Goal: Answer question/provide support: Share knowledge or assist other users

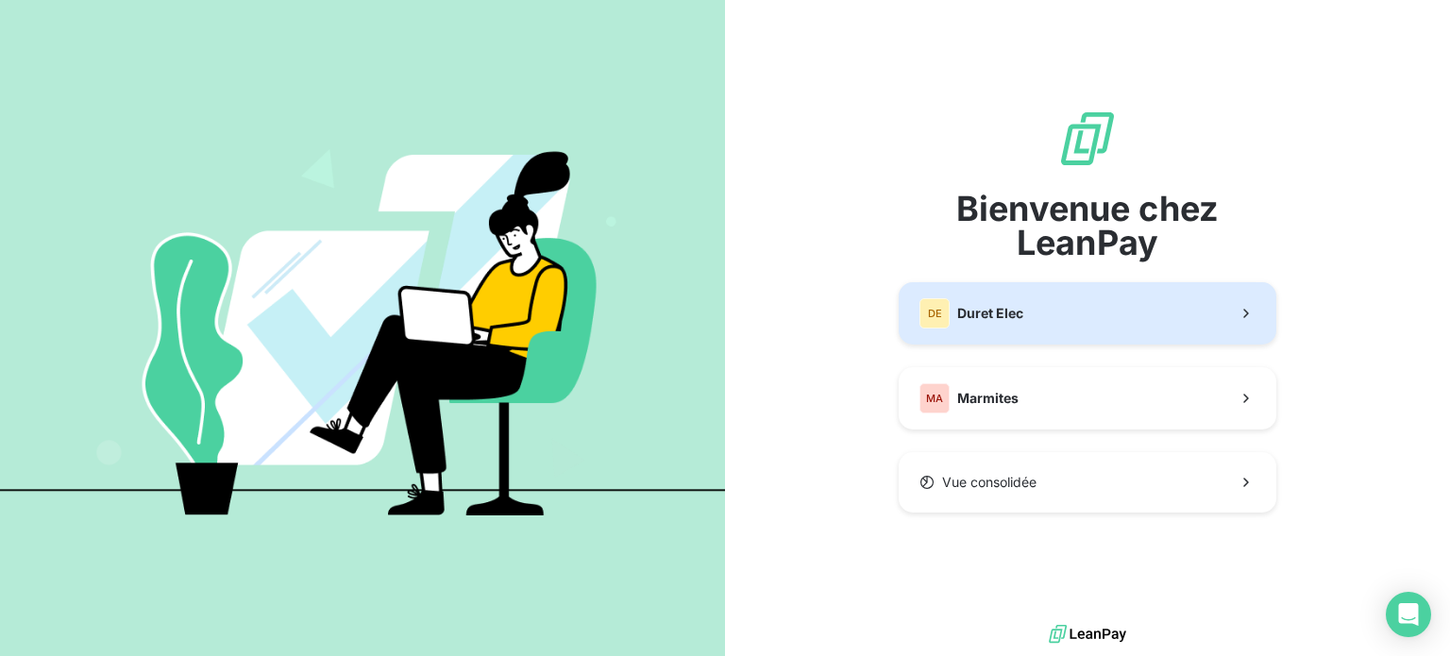
click at [1033, 312] on button "DE Duret Elec" at bounding box center [1088, 313] width 378 height 62
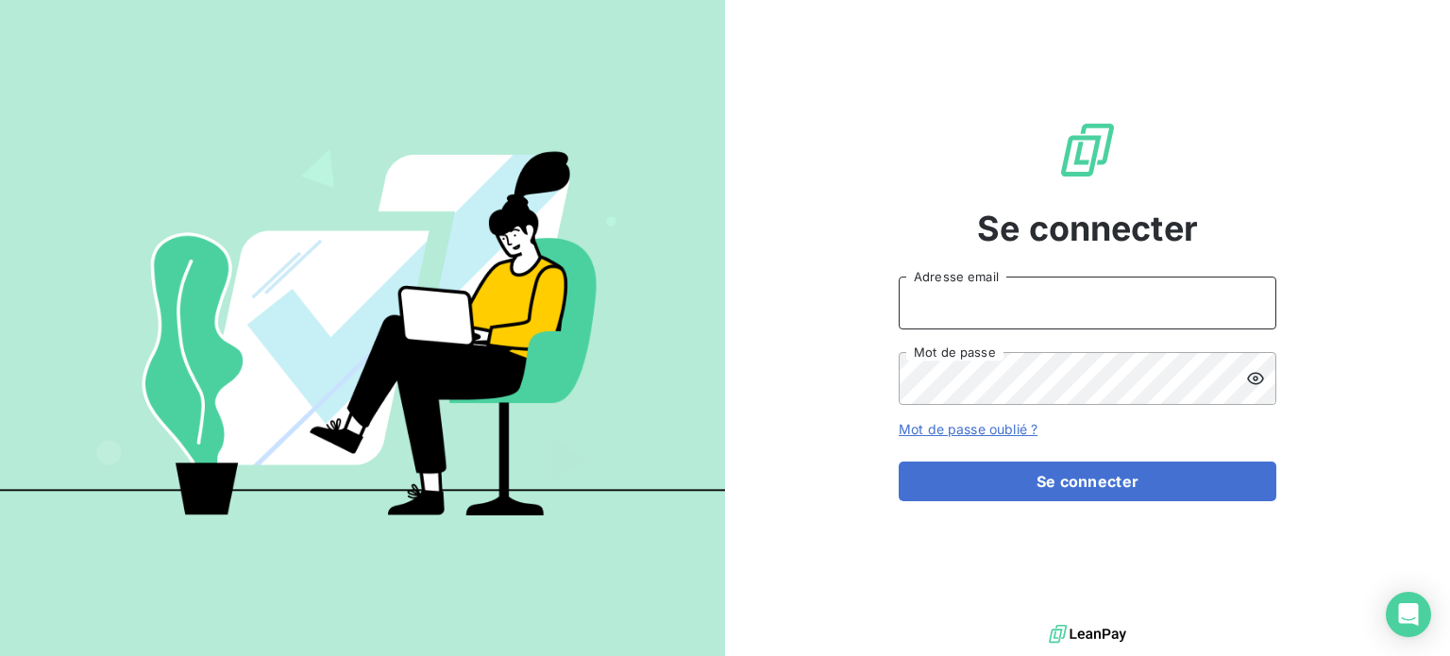
type input "[PERSON_NAME][EMAIL_ADDRESS][DOMAIN_NAME]"
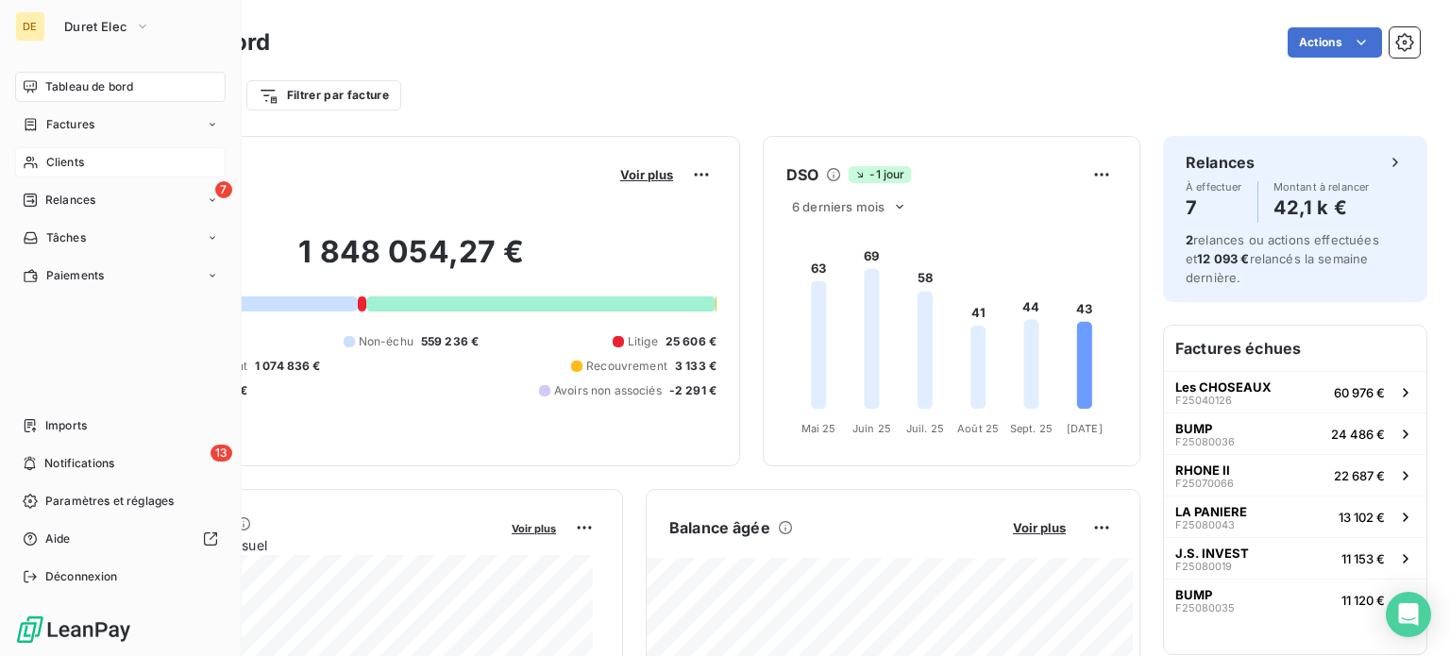
click at [62, 160] on span "Clients" at bounding box center [65, 162] width 38 height 17
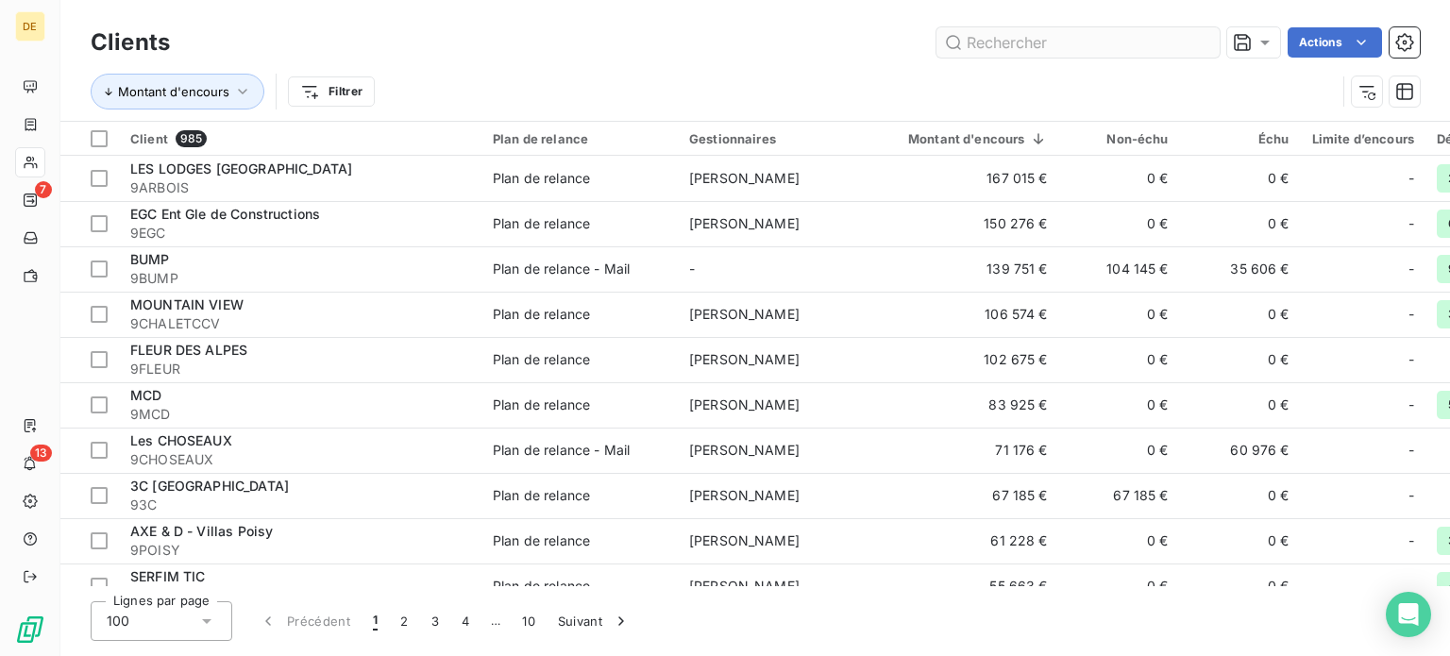
click at [1012, 39] on input "text" at bounding box center [1077, 42] width 283 height 30
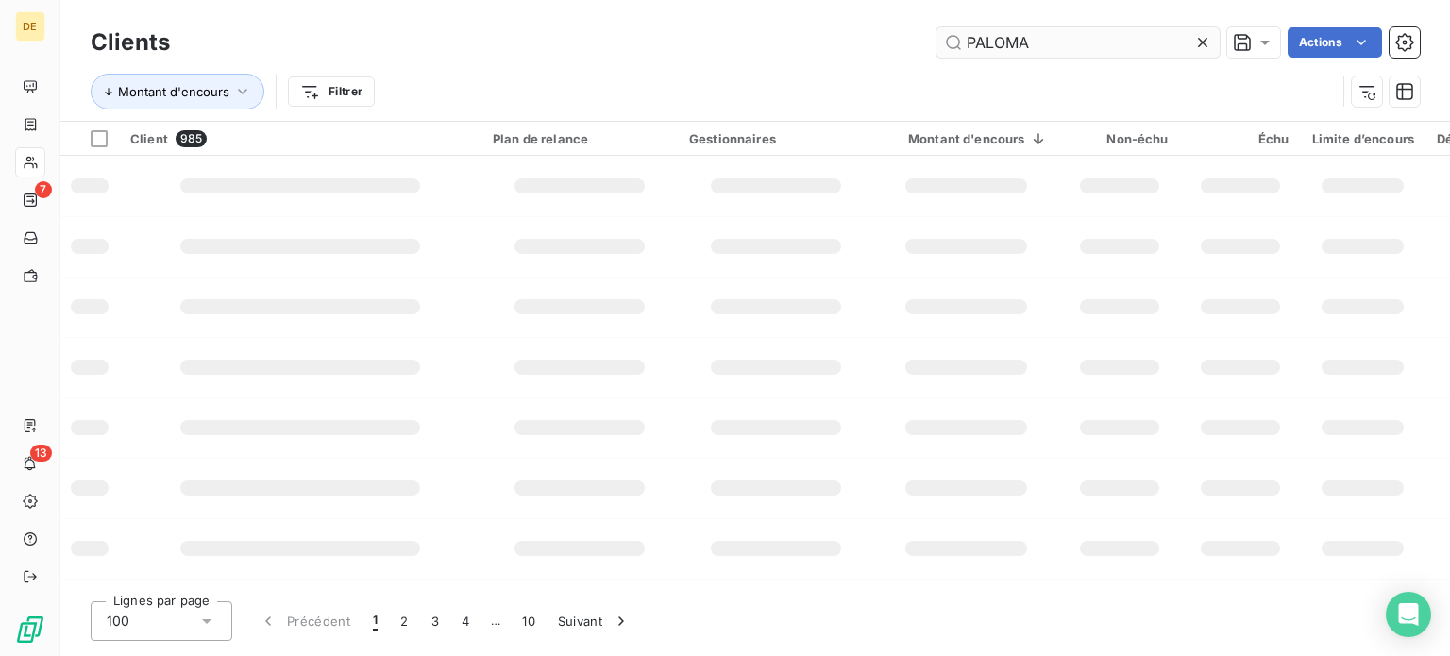
type input "PALOMA"
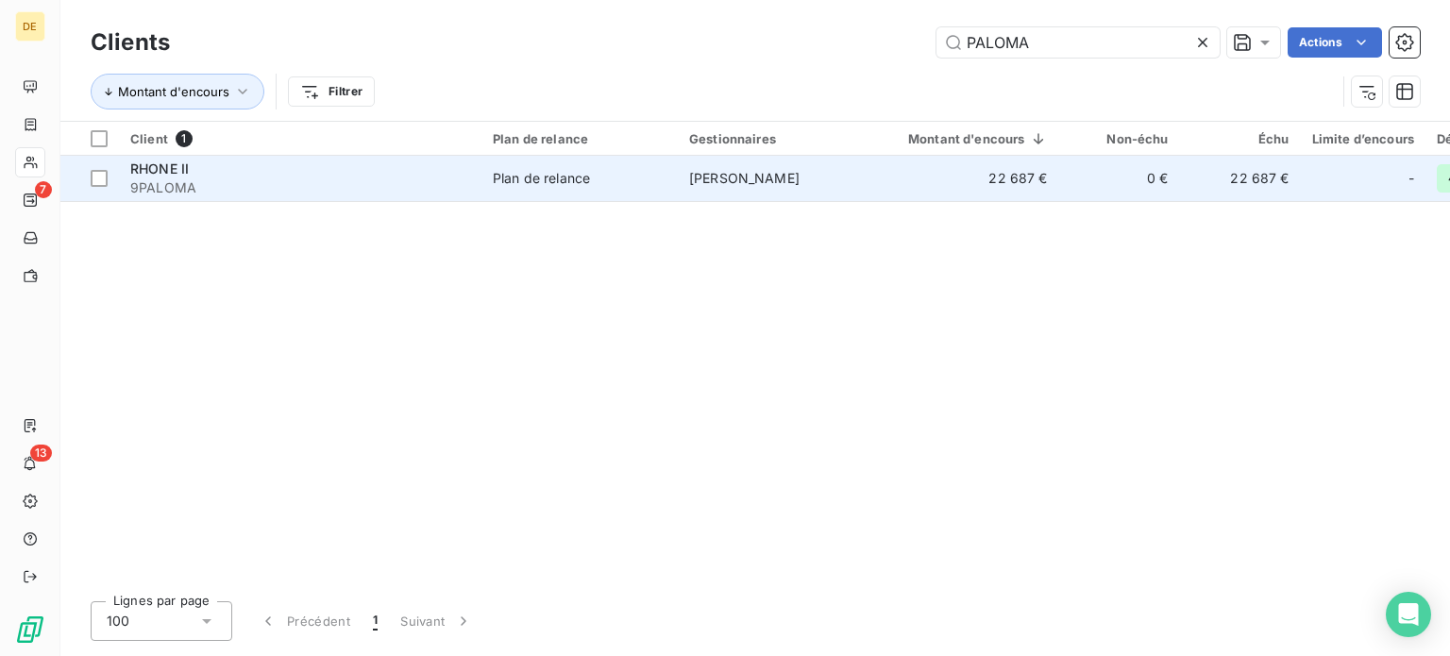
click at [827, 175] on td "[PERSON_NAME]" at bounding box center [776, 178] width 196 height 45
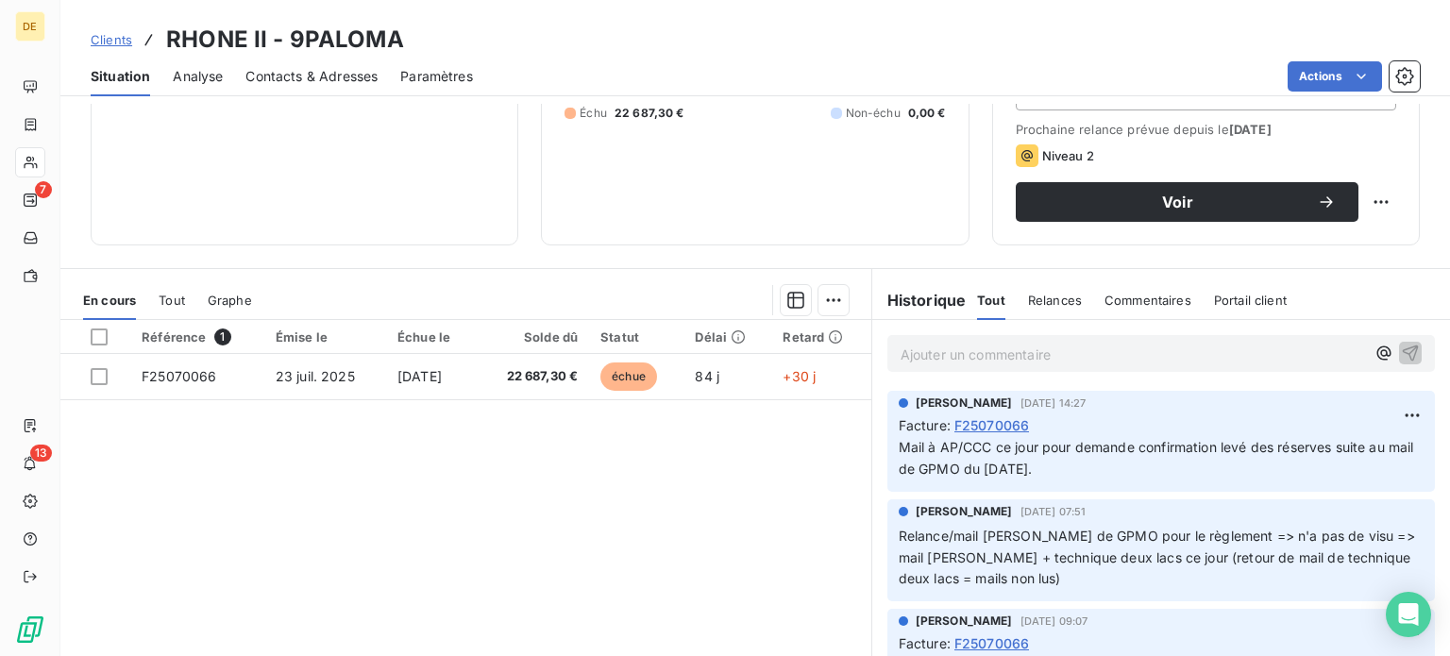
scroll to position [283, 0]
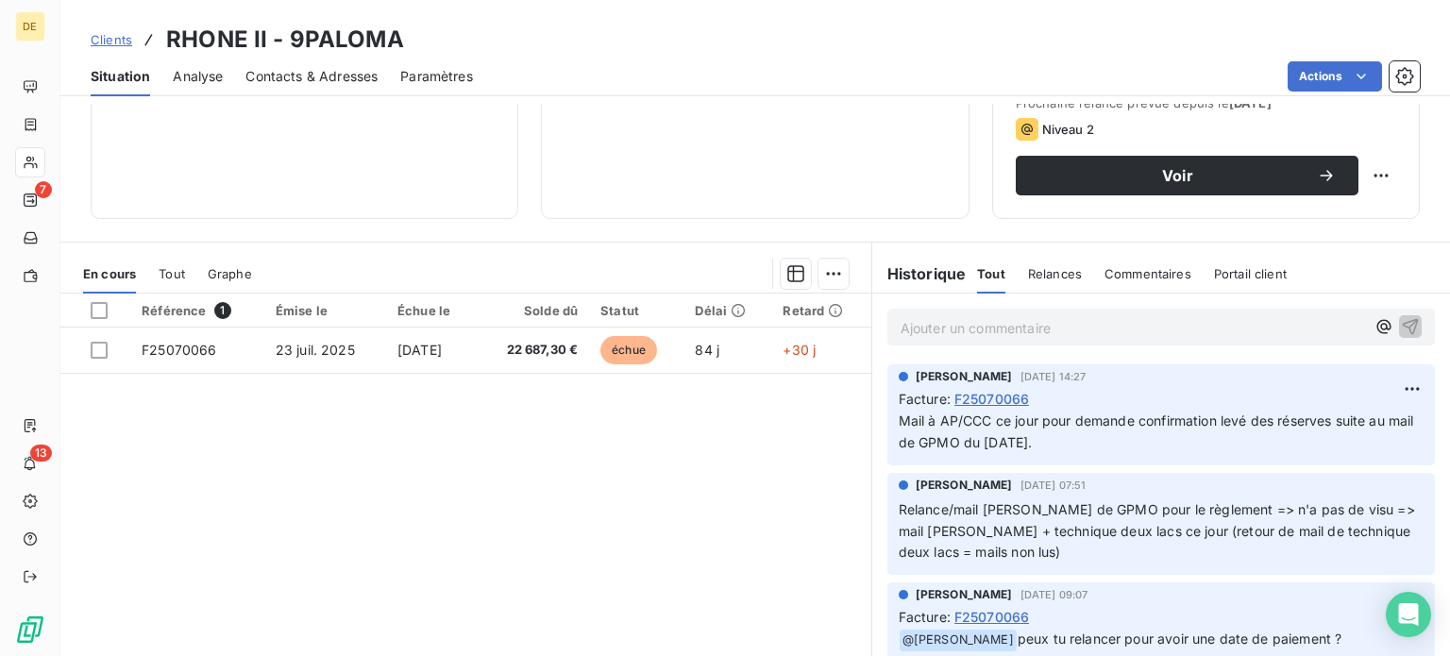
click at [1065, 320] on p "Ajouter un commentaire ﻿" at bounding box center [1133, 328] width 464 height 24
click at [944, 316] on p "Ajouter un commentaire ﻿" at bounding box center [1133, 328] width 464 height 24
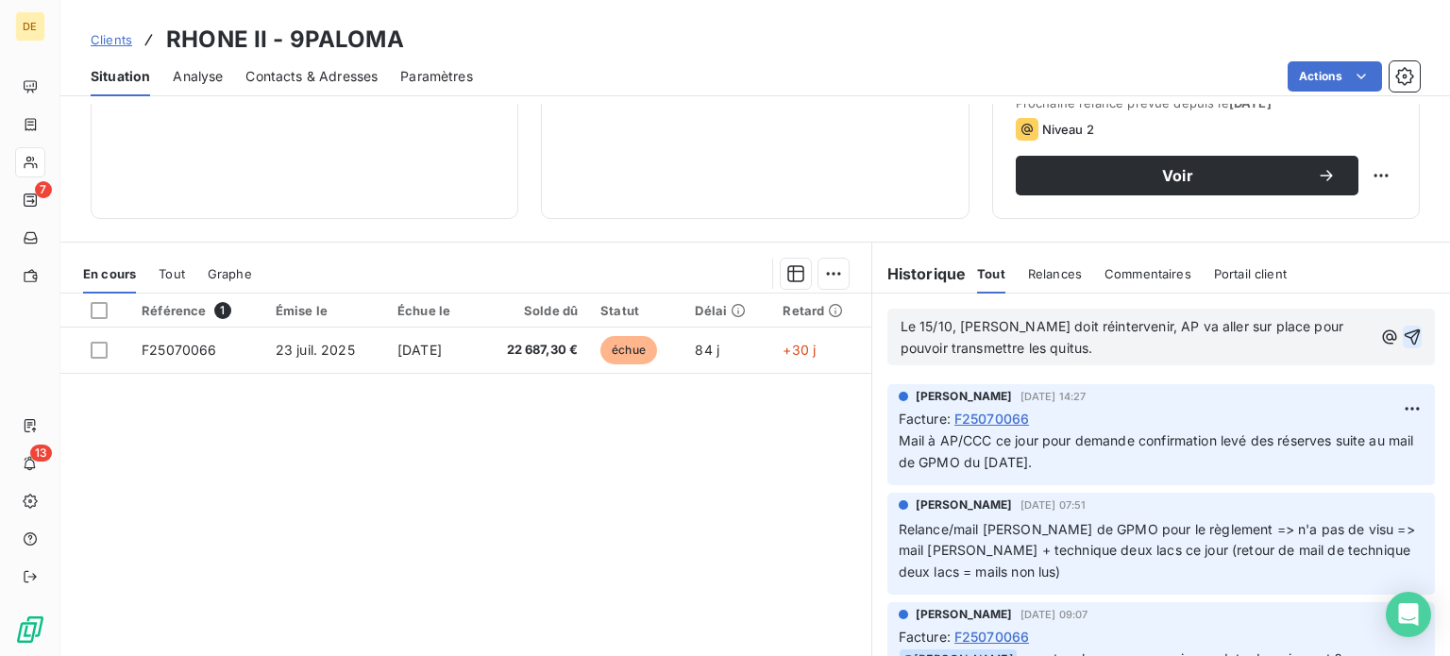
click at [1403, 330] on icon "button" at bounding box center [1412, 337] width 19 height 19
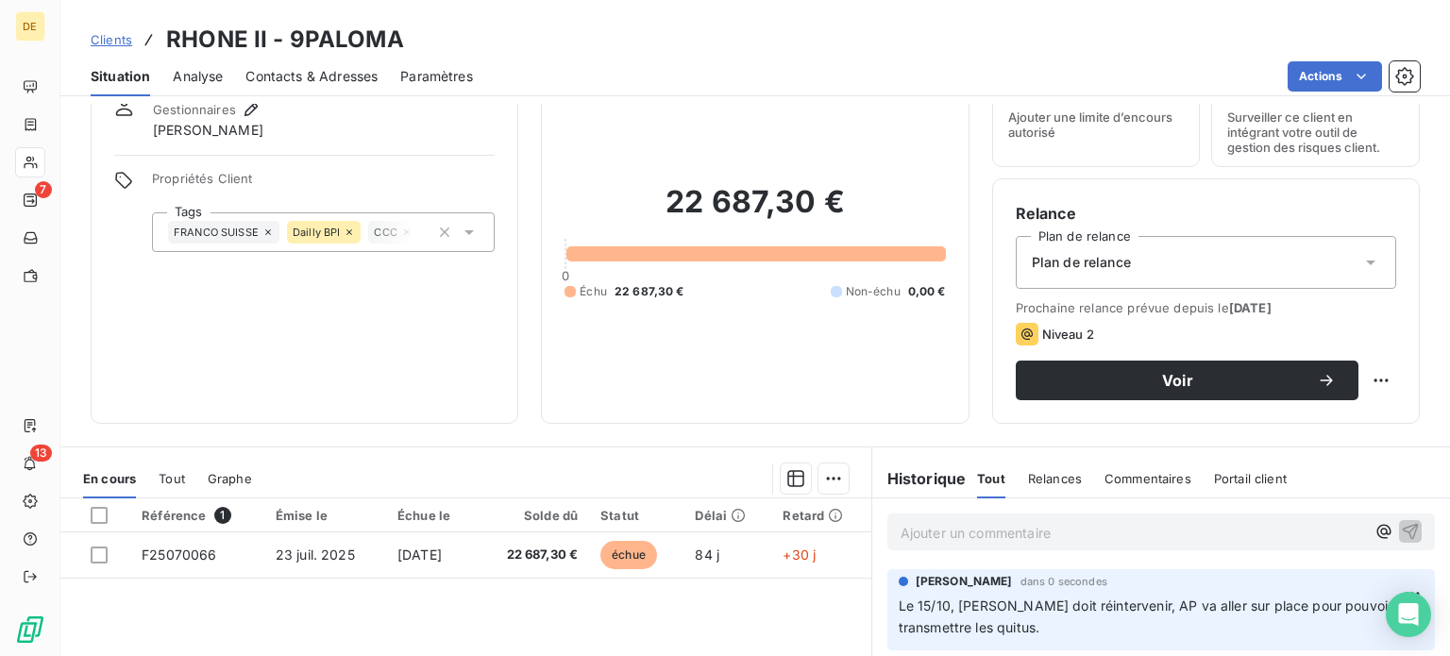
scroll to position [0, 0]
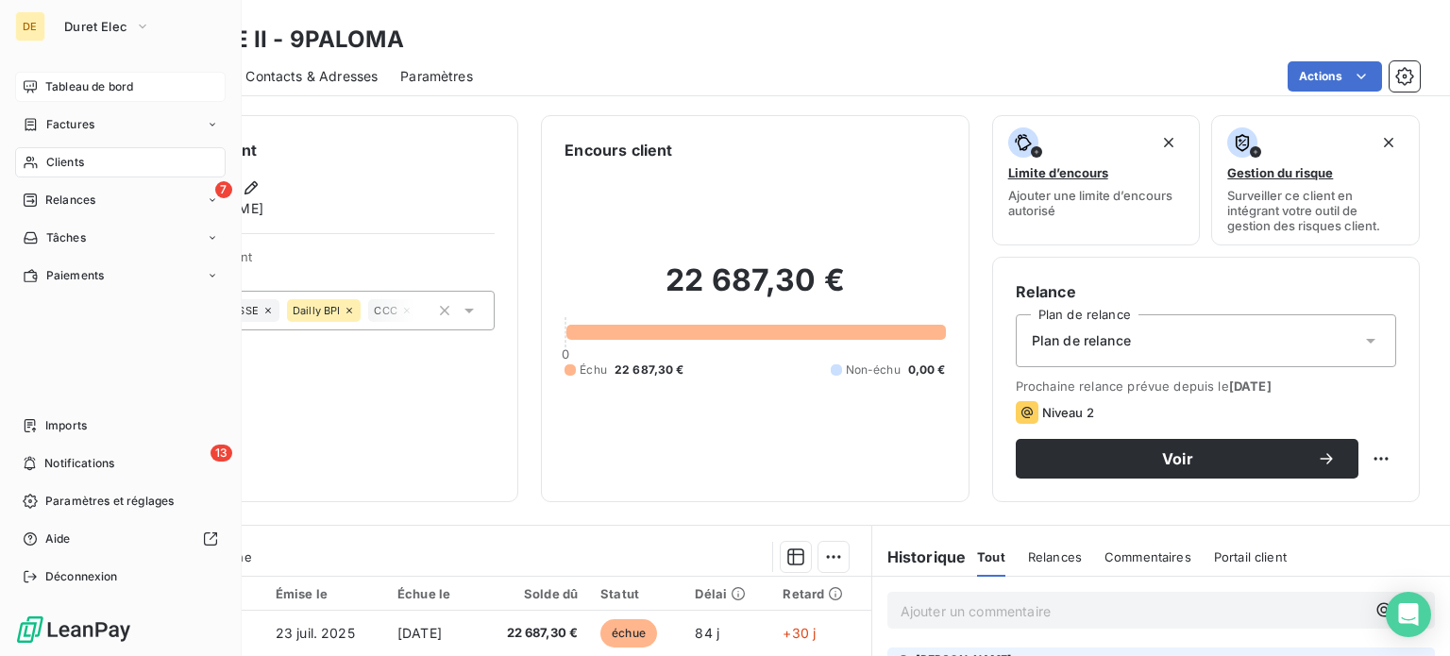
click at [32, 86] on icon at bounding box center [30, 86] width 15 height 15
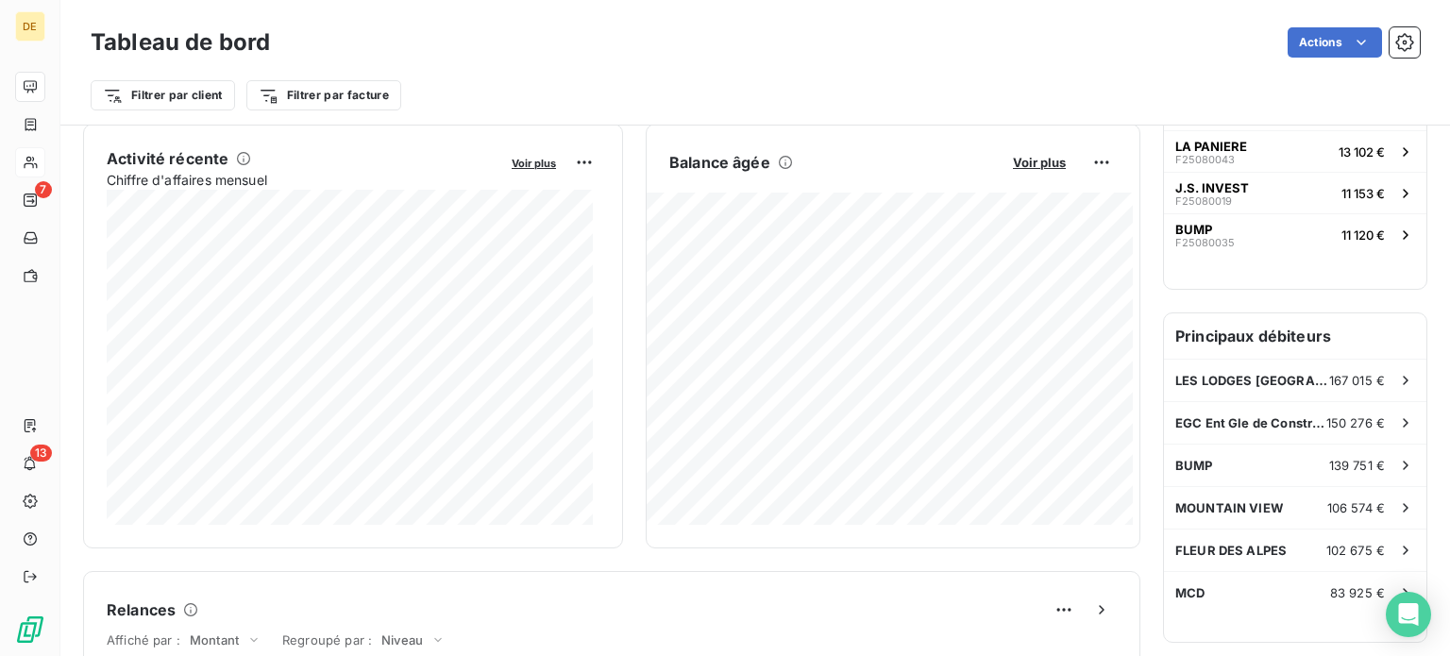
scroll to position [378, 0]
